Goal: Task Accomplishment & Management: Use online tool/utility

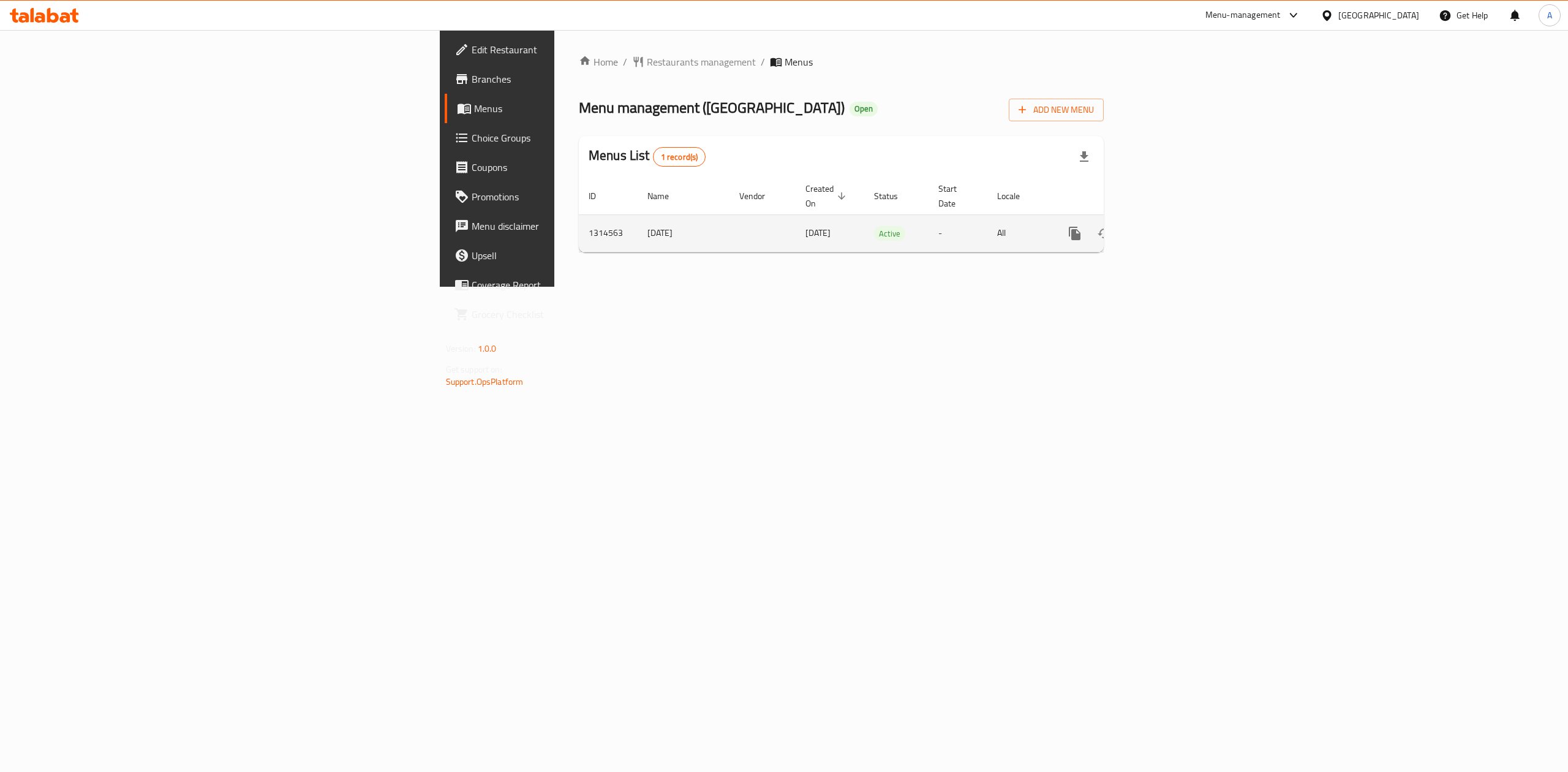
click at [579, 221] on td "1314563" at bounding box center [608, 234] width 59 height 38
copy td "1314563"
click at [1042, 287] on div "Home / Restaurants management / Menus Menu management ( ALBAHIYA GARDEN RESTAUR…" at bounding box center [841, 158] width 574 height 256
click at [1169, 228] on icon "enhanced table" at bounding box center [1163, 234] width 11 height 11
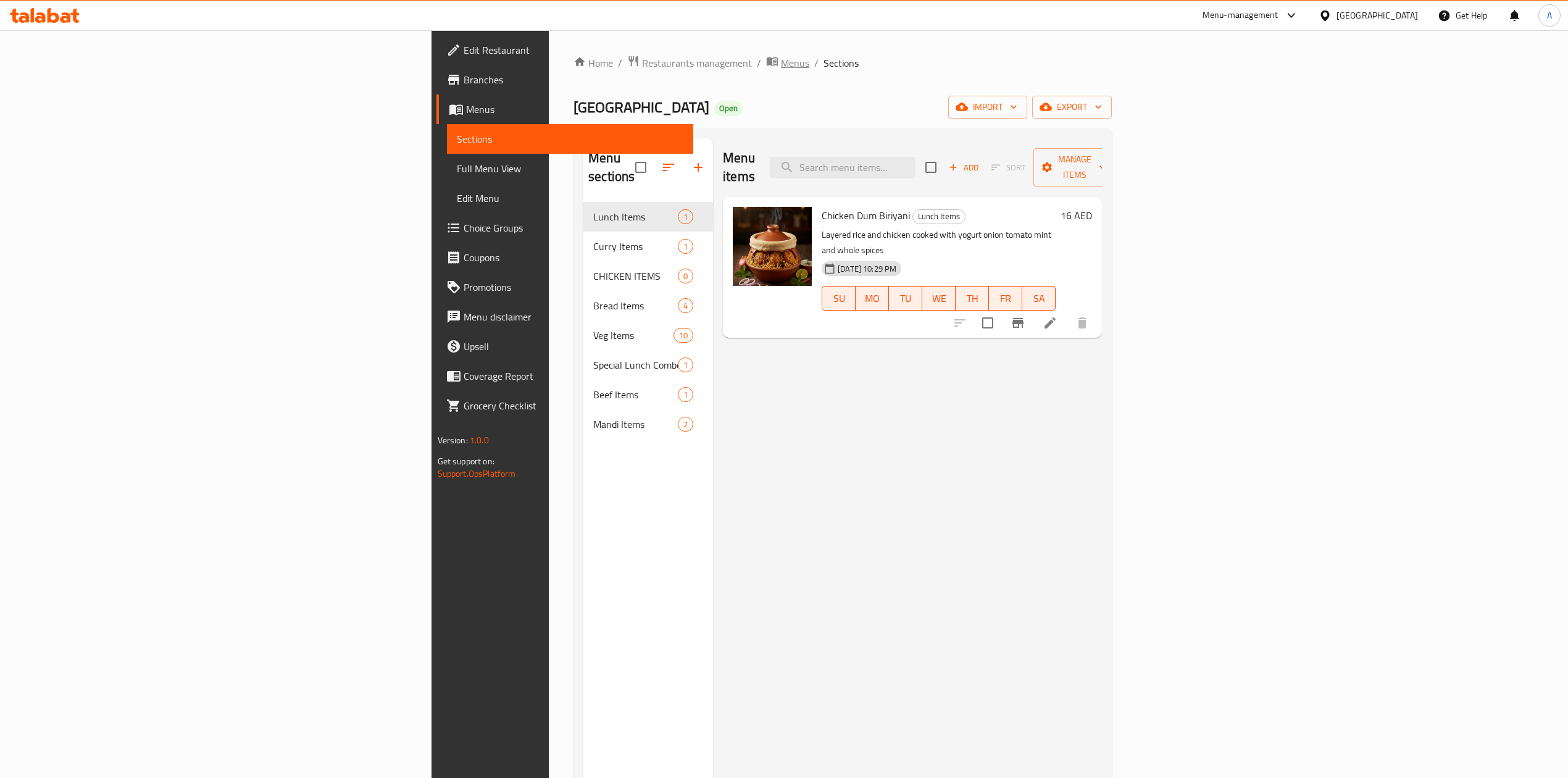
click at [781, 59] on span "Menus" at bounding box center [795, 63] width 28 height 15
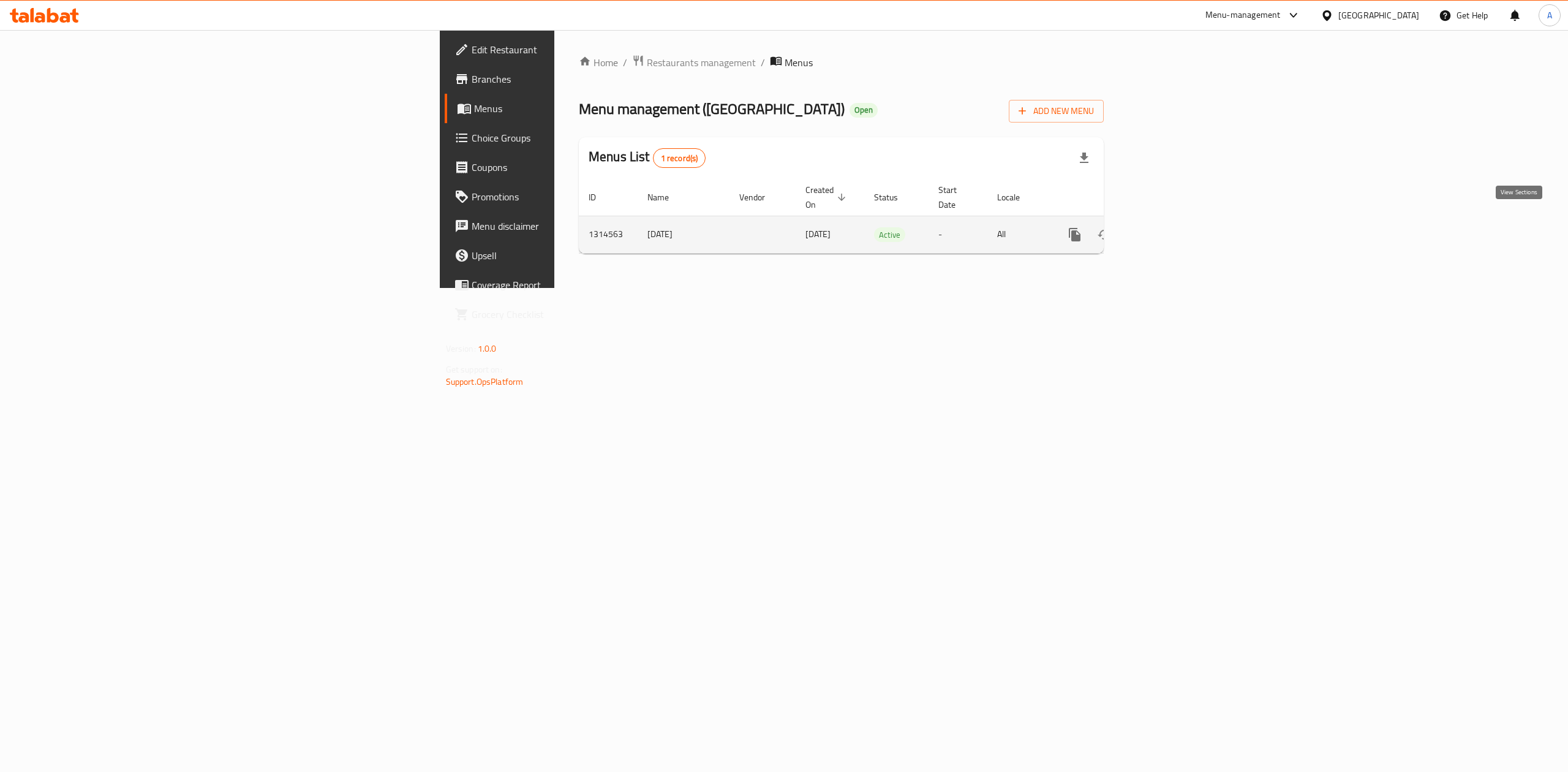
click at [1178, 220] on link "enhanced table" at bounding box center [1164, 235] width 30 height 30
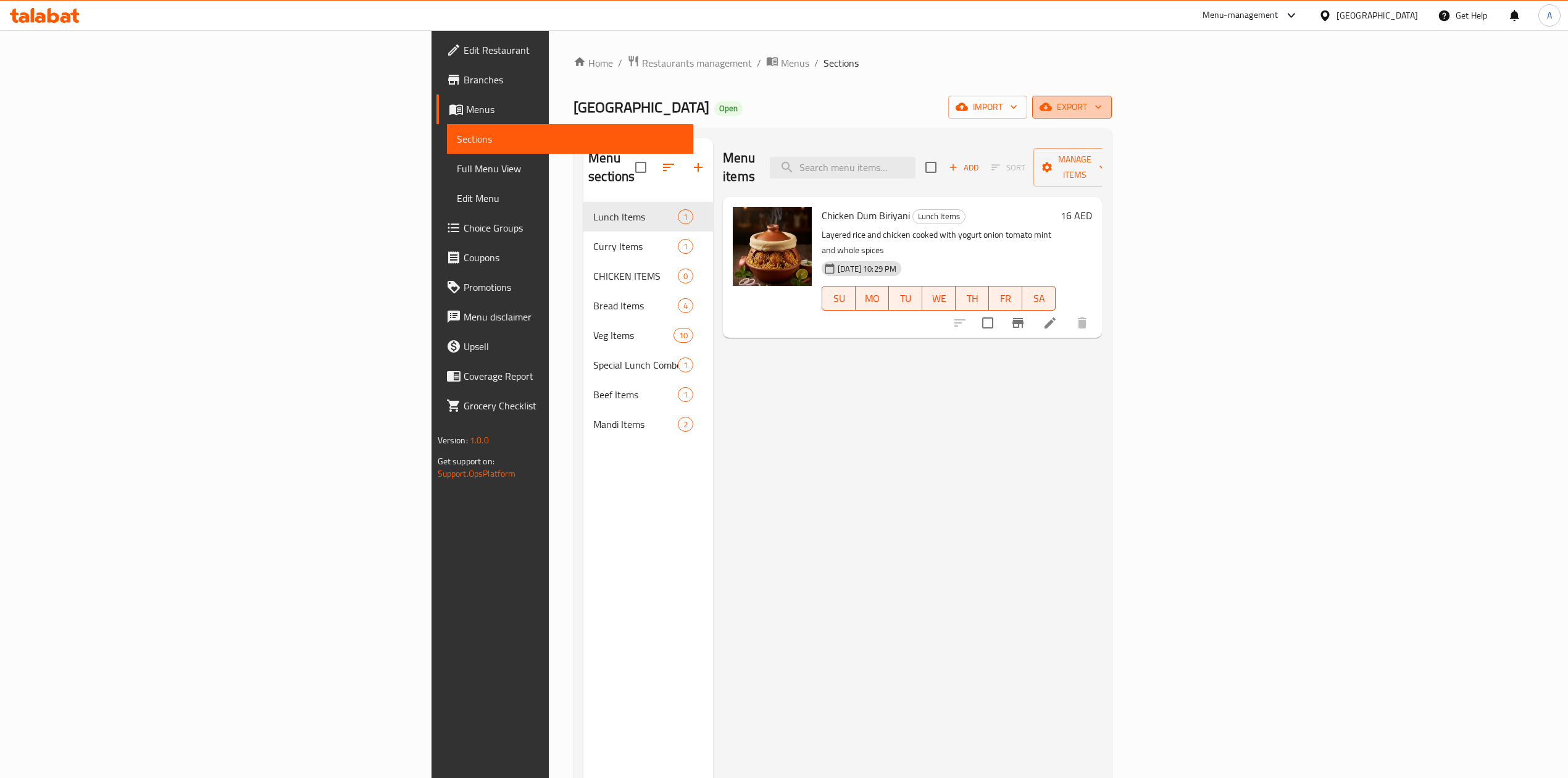
click at [1102, 107] on span "export" at bounding box center [1072, 107] width 60 height 16
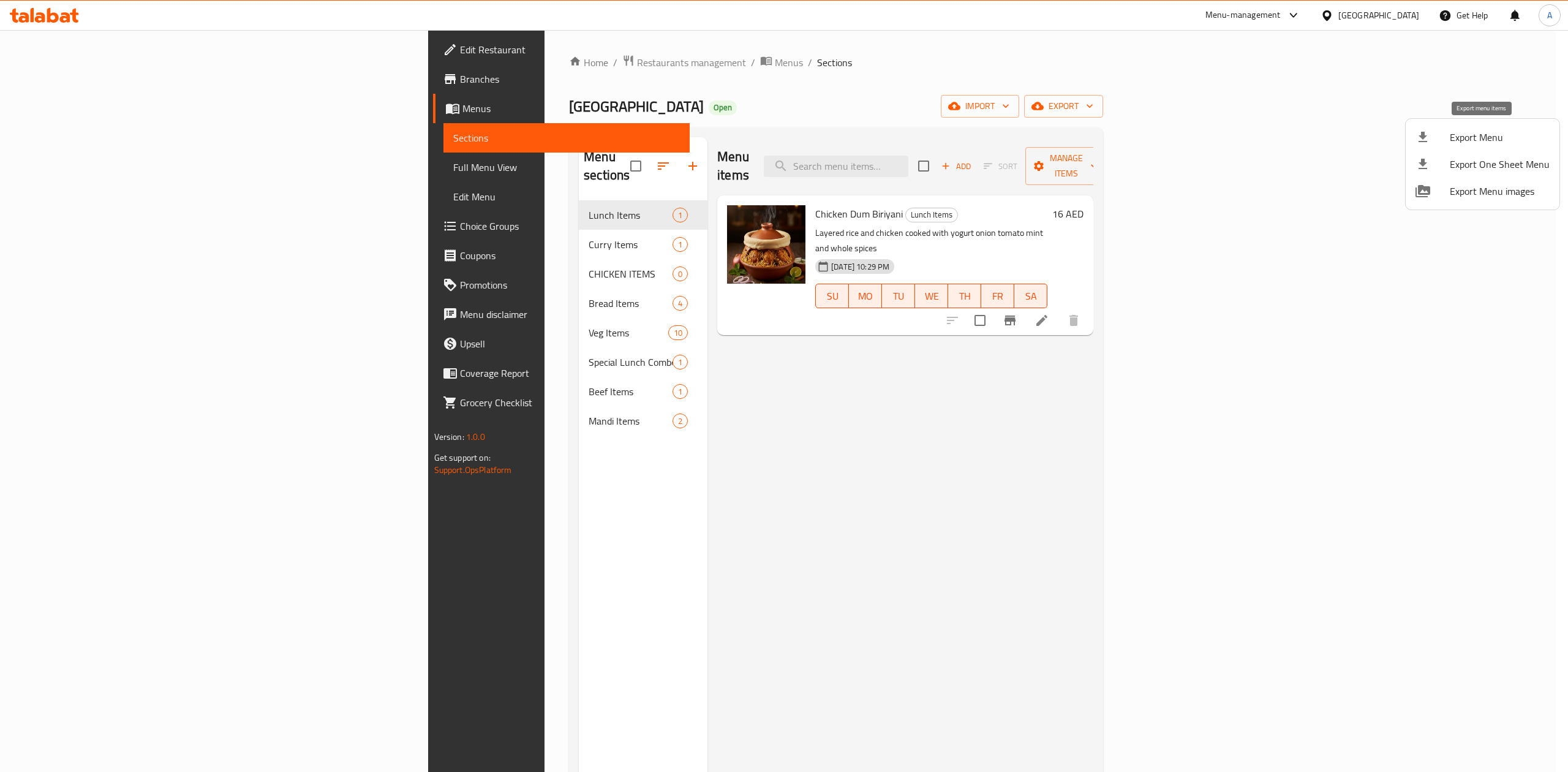
click at [1450, 141] on span "Export Menu" at bounding box center [1499, 137] width 100 height 15
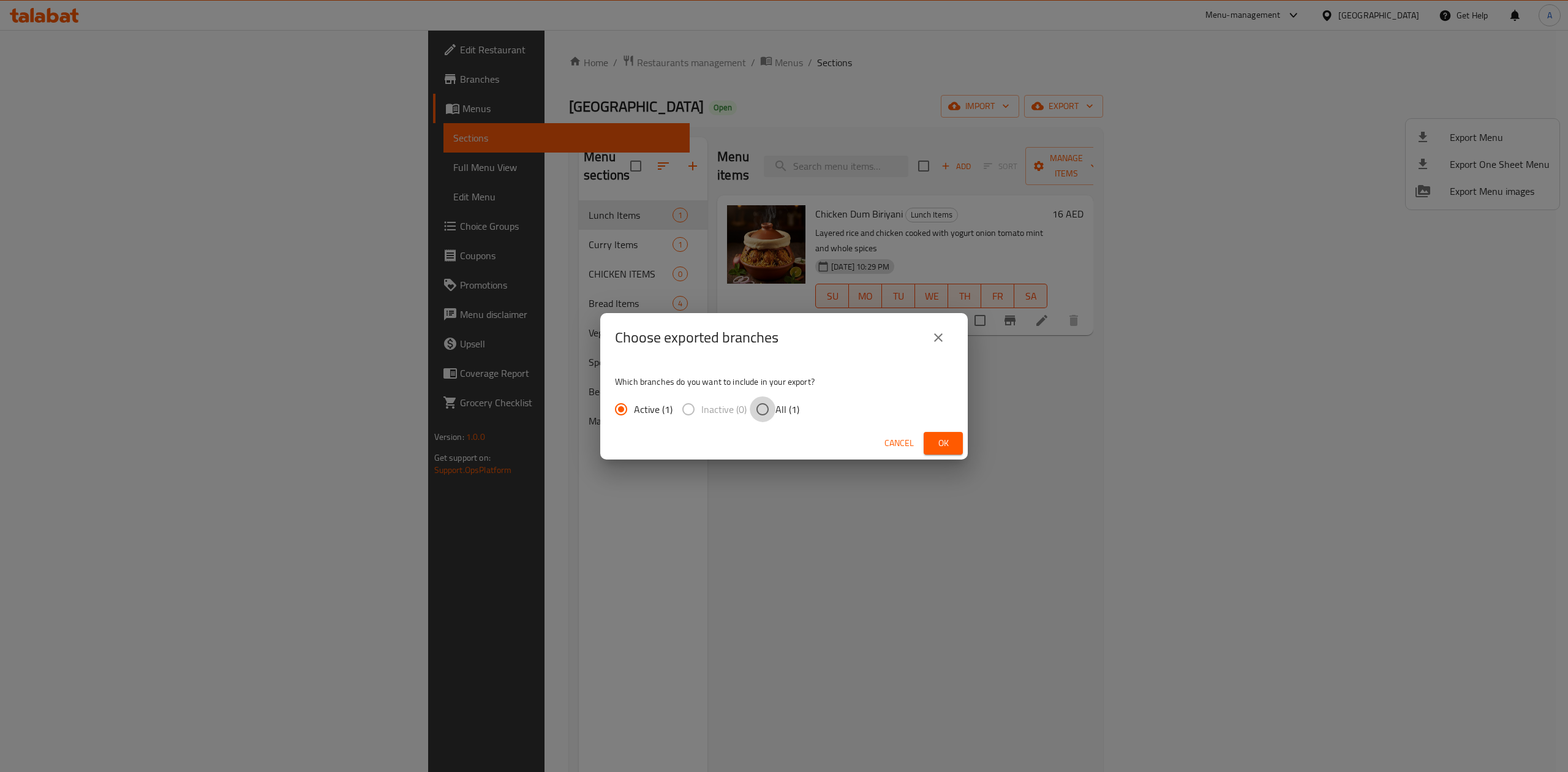
click at [760, 413] on input "All (1)" at bounding box center [762, 409] width 26 height 26
radio input "true"
click at [935, 440] on span "Ok" at bounding box center [943, 443] width 20 height 15
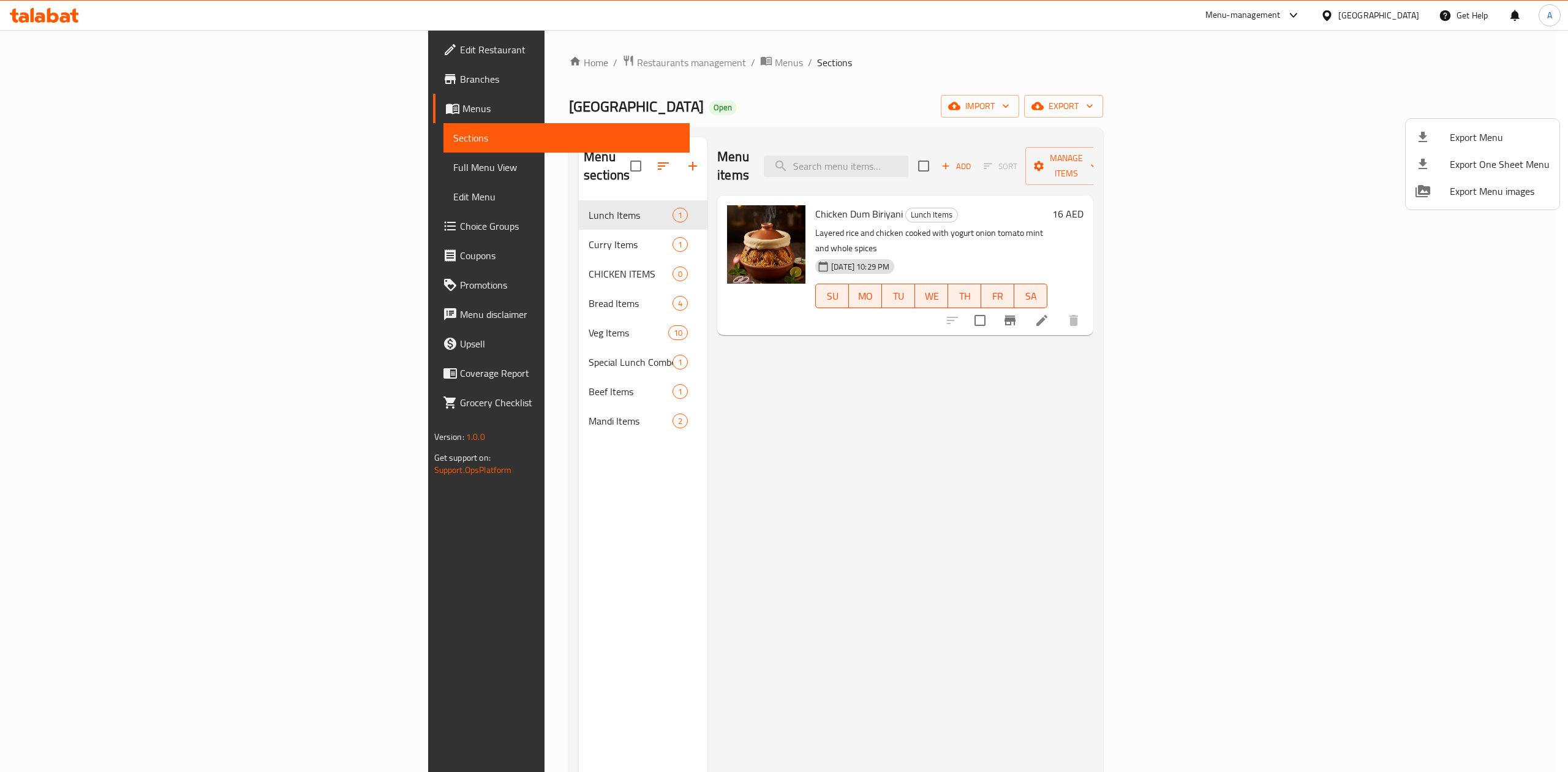
click at [52, 82] on div at bounding box center [784, 386] width 1568 height 772
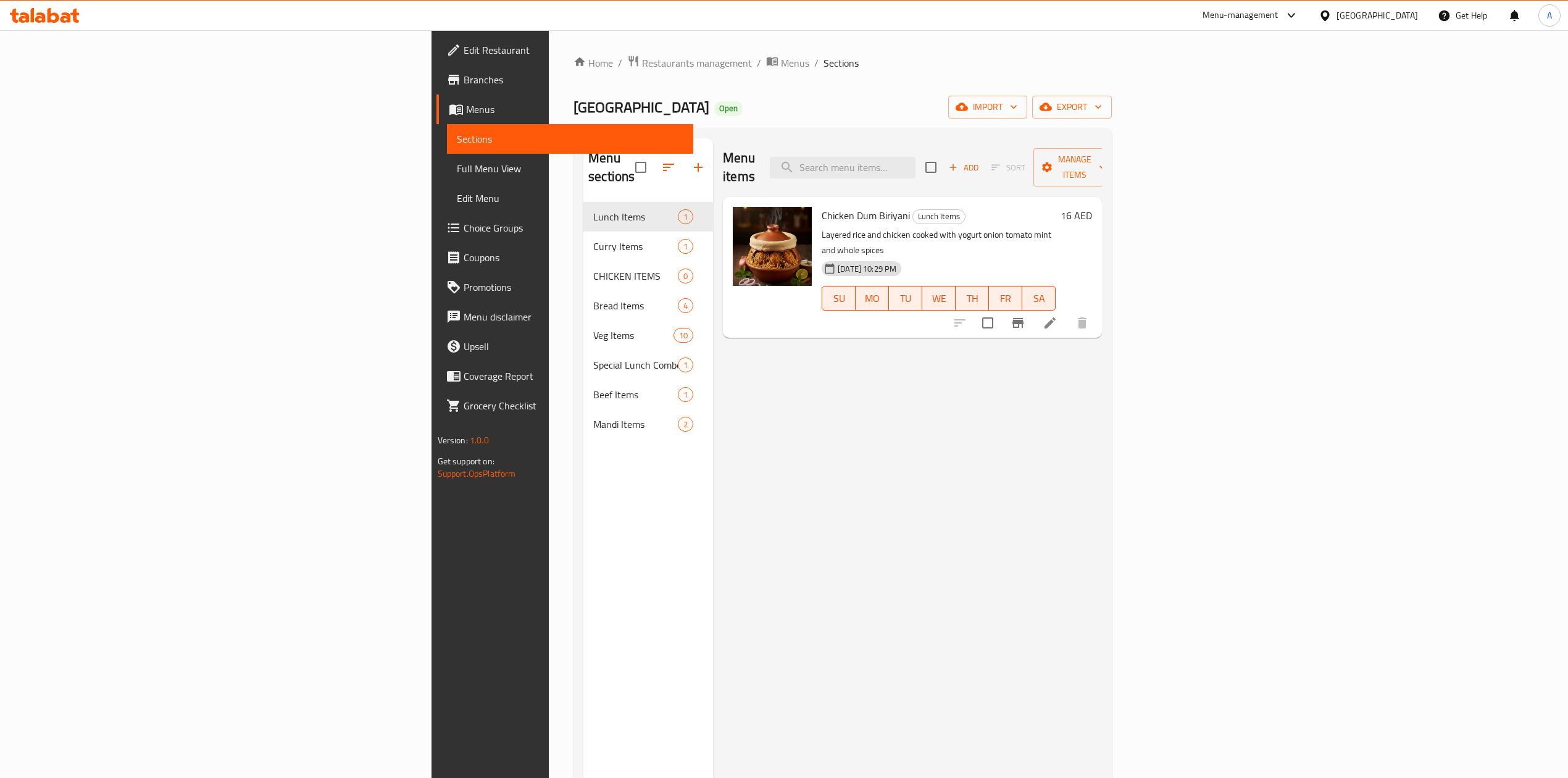
click at [464, 83] on span "Branches" at bounding box center [574, 79] width 220 height 15
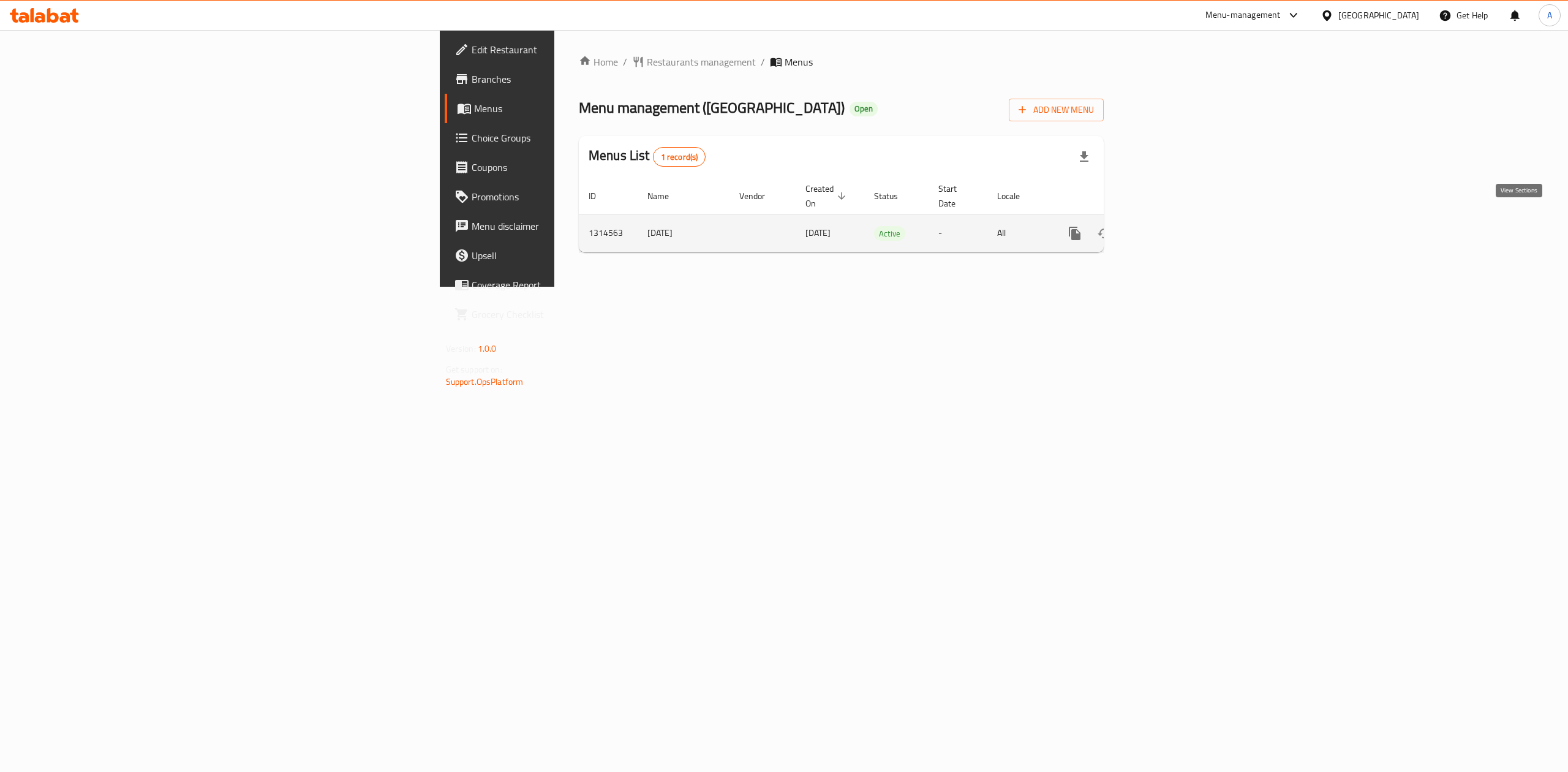
click at [1169, 228] on icon "enhanced table" at bounding box center [1163, 234] width 11 height 11
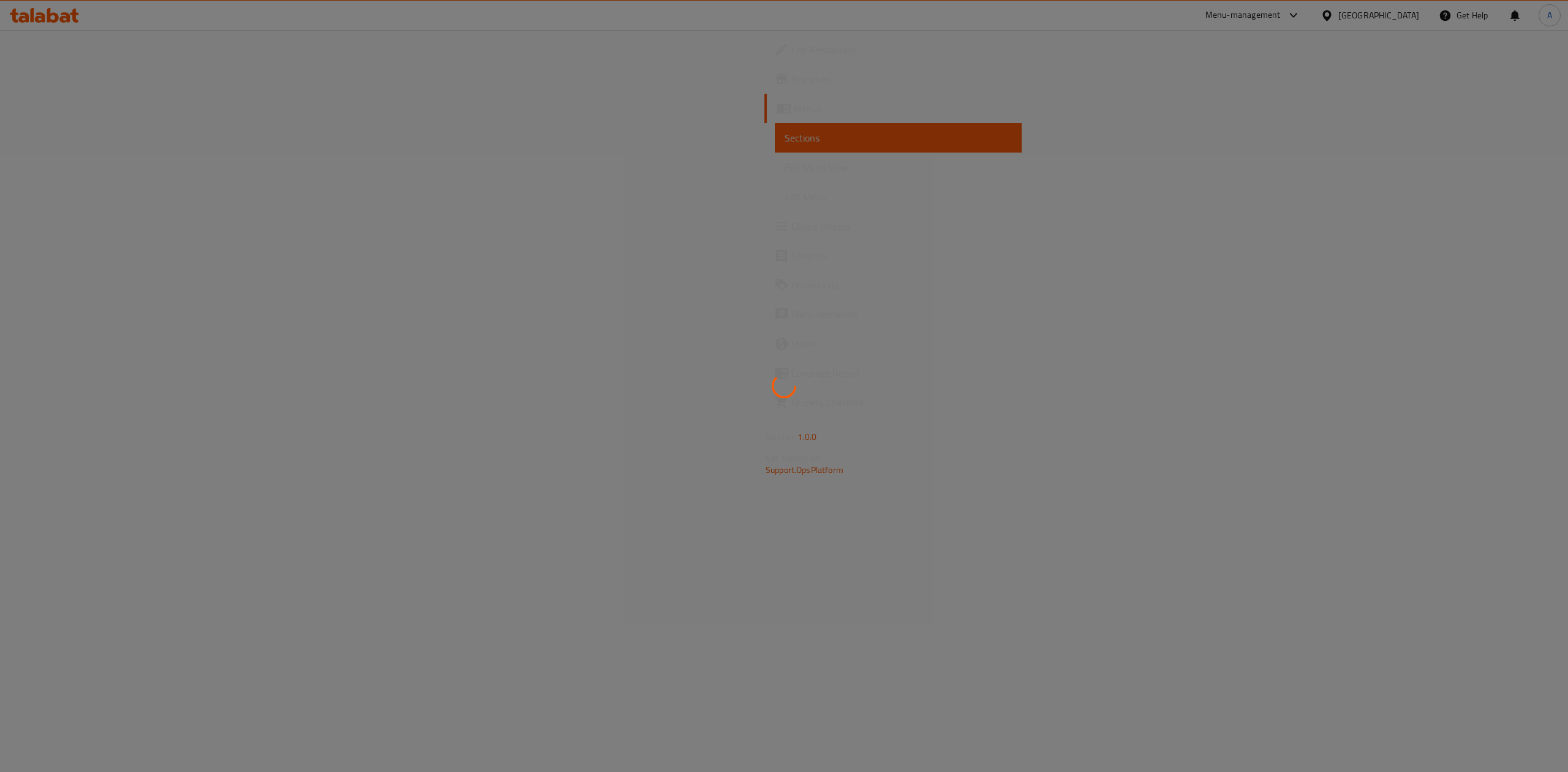
click at [1520, 218] on div at bounding box center [784, 386] width 1568 height 772
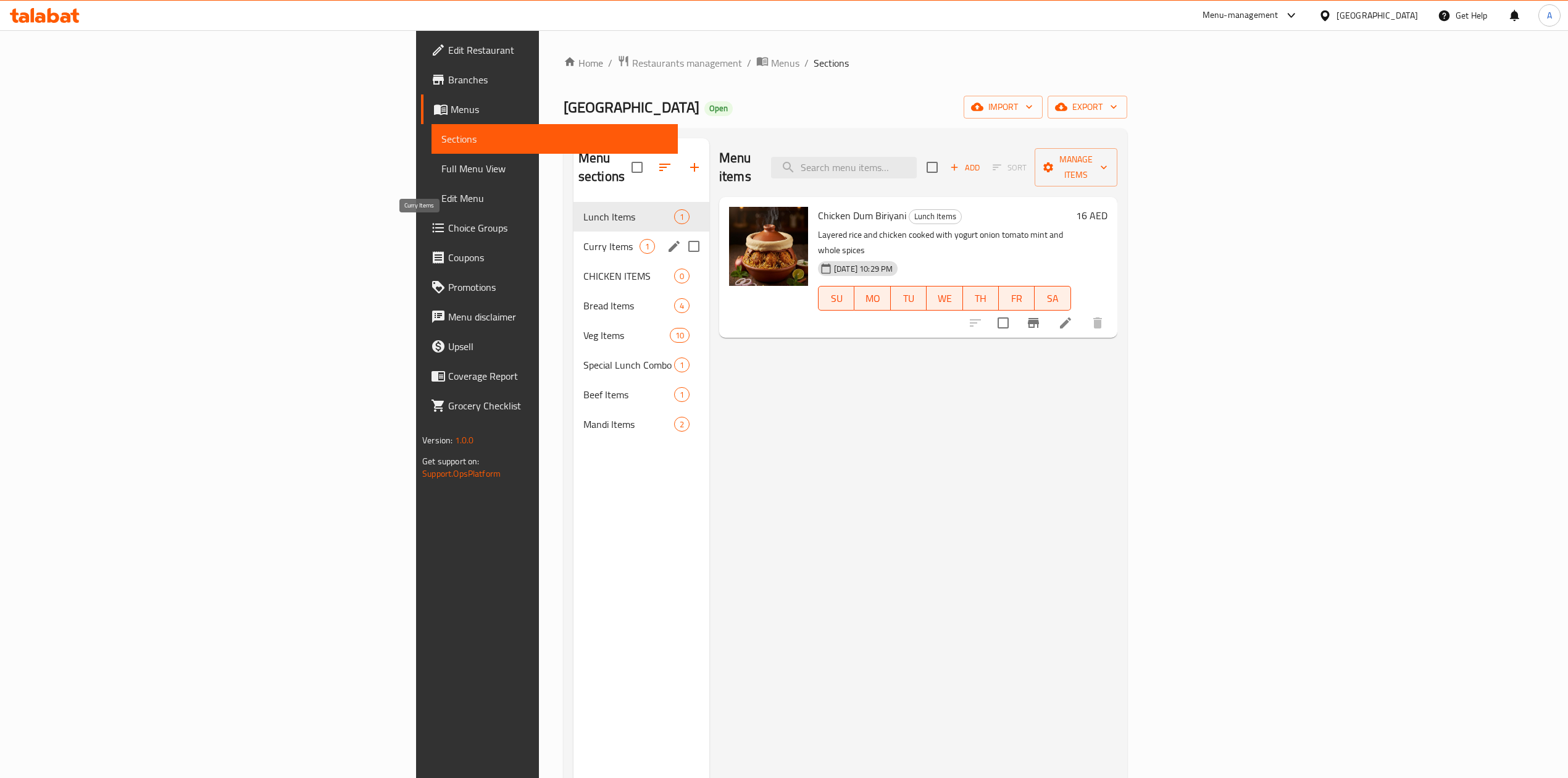
click at [583, 239] on span "Curry Items" at bounding box center [611, 246] width 56 height 15
click at [574, 261] on div "CHICKEN ITEMS 0" at bounding box center [642, 276] width 136 height 30
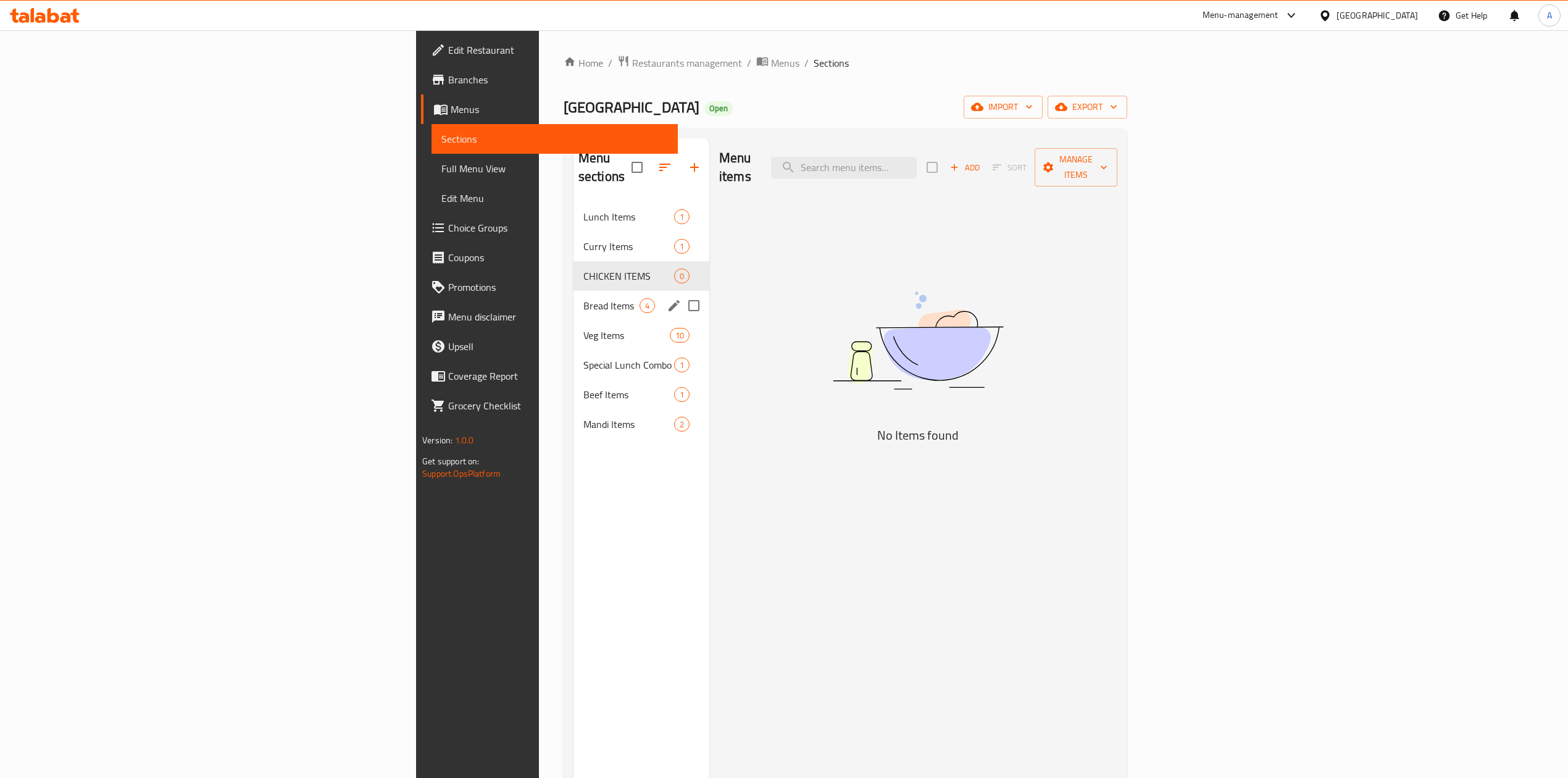
click at [574, 291] on div "Bread Items 4" at bounding box center [642, 306] width 136 height 30
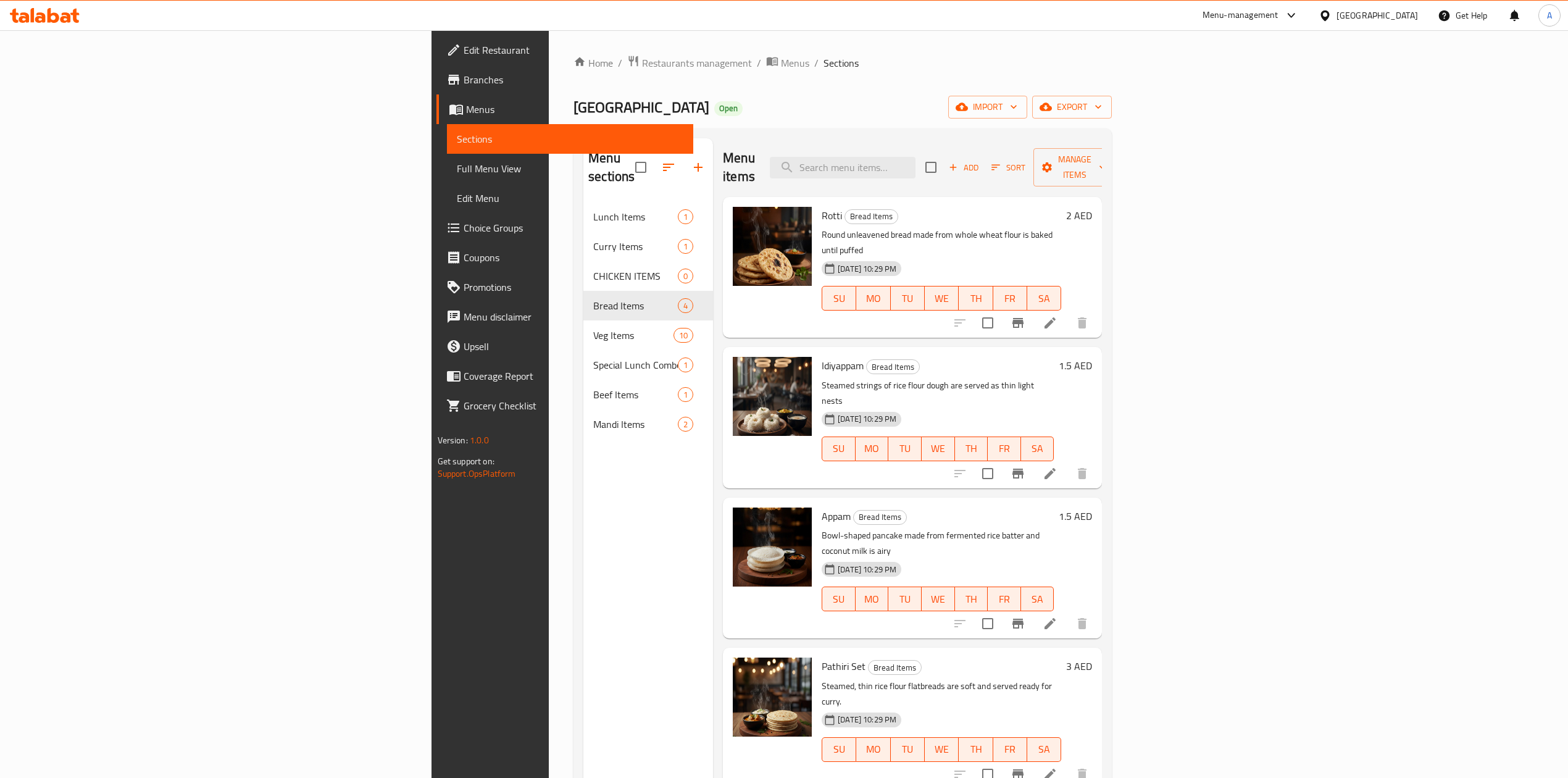
click at [1061, 207] on h6 "Rotti Bread Items" at bounding box center [941, 215] width 239 height 17
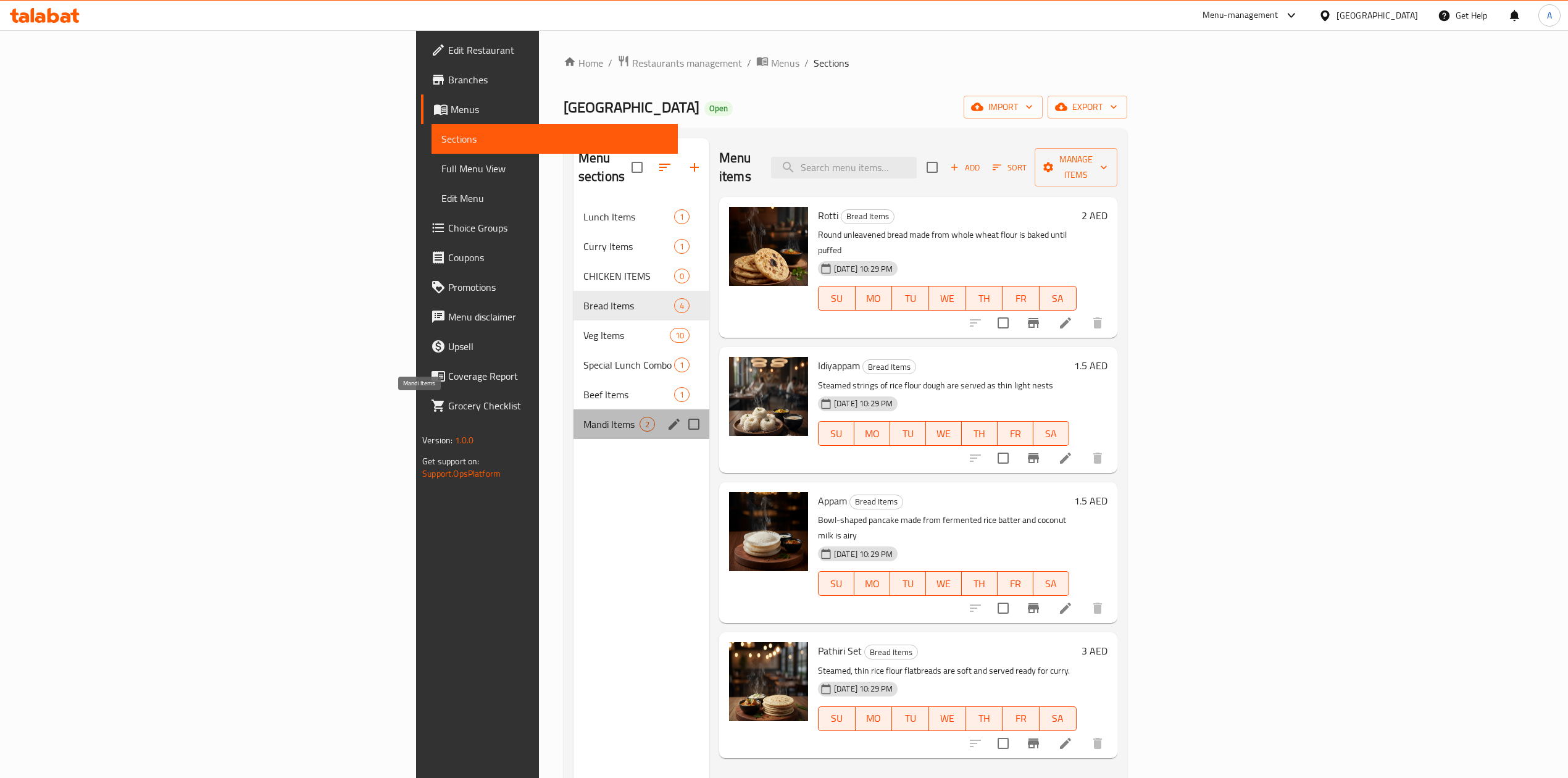
click at [583, 416] on span "Mandi Items" at bounding box center [611, 424] width 56 height 15
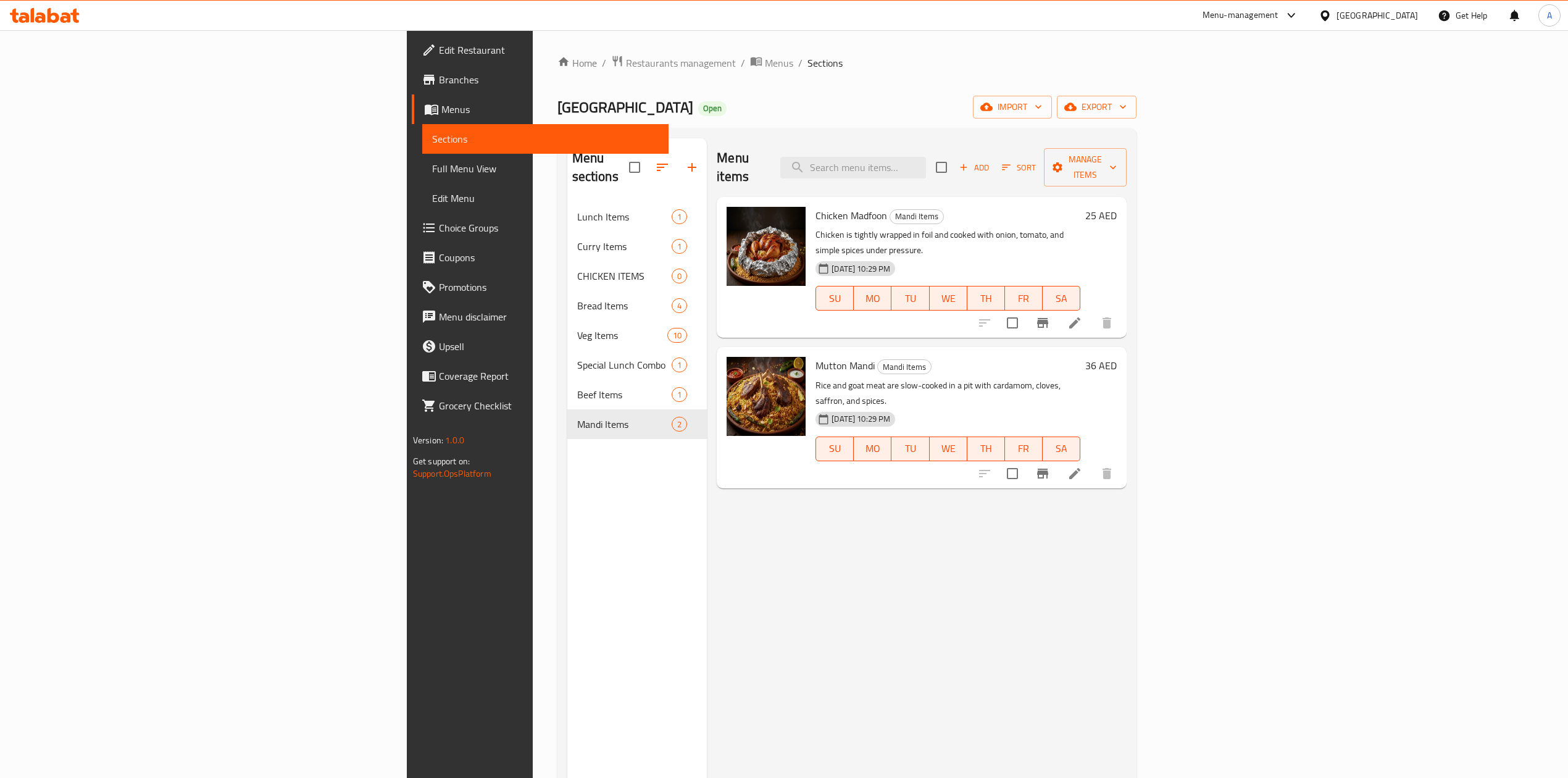
click at [757, 603] on div "Menu items Add Sort Manage items Chicken Madfoon Mandi Items Chicken is tightly…" at bounding box center [916, 527] width 420 height 778
